Goal: Transaction & Acquisition: Purchase product/service

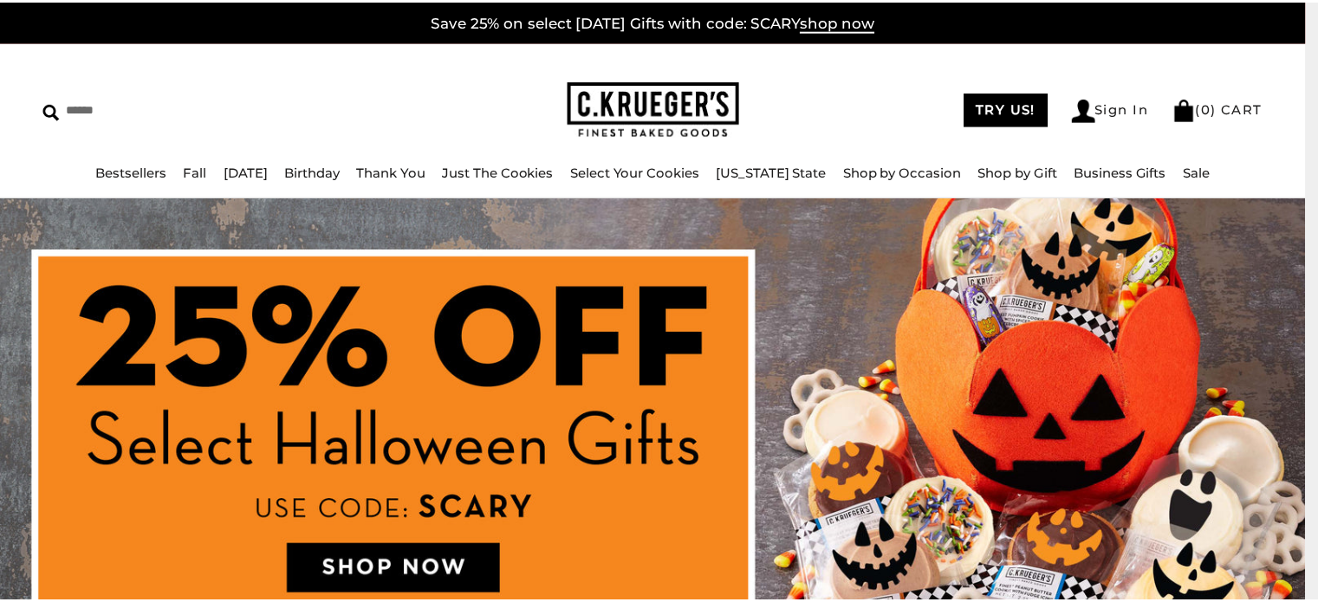
scroll to position [69, 0]
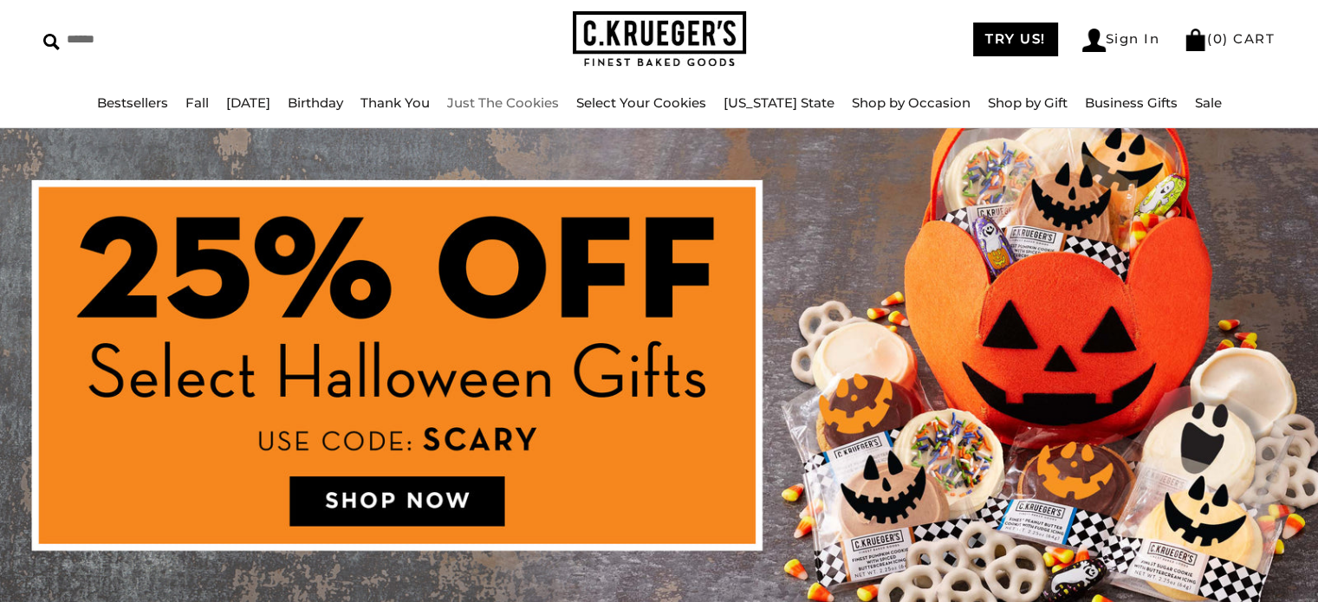
click at [505, 101] on link "Just The Cookies" at bounding box center [503, 102] width 112 height 16
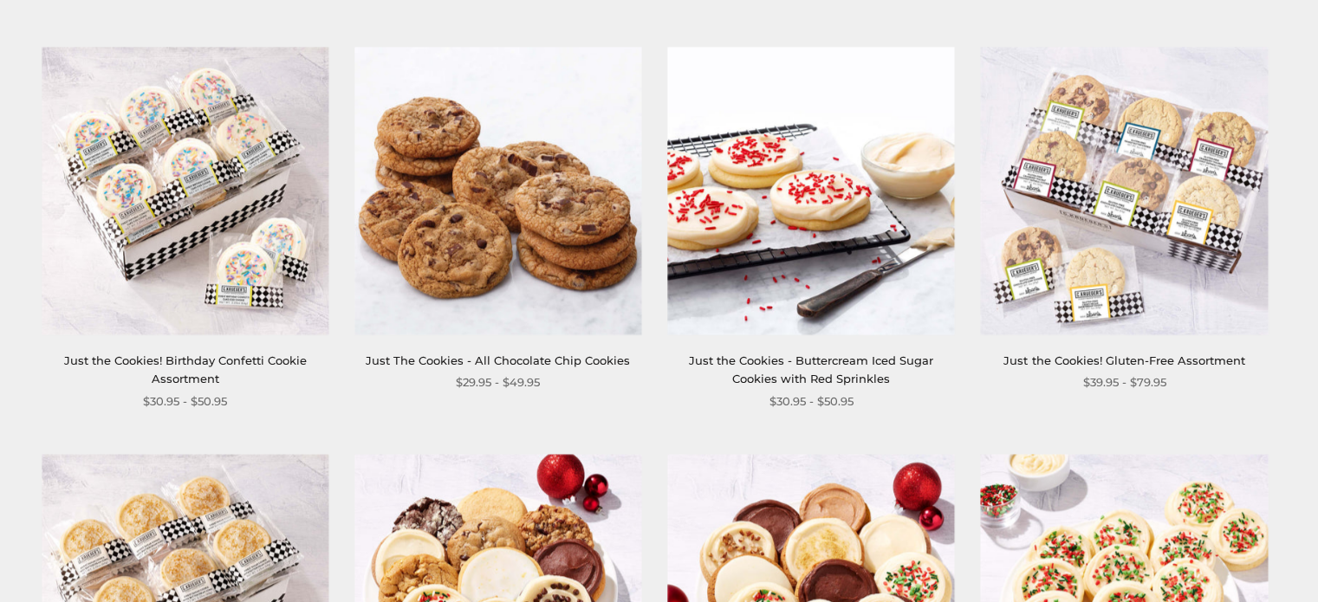
scroll to position [1768, 0]
